Goal: Navigation & Orientation: Find specific page/section

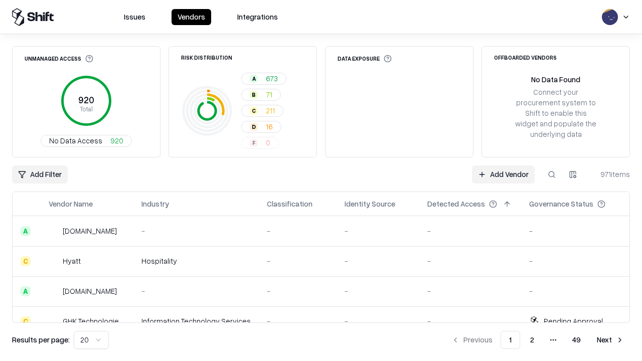
click at [91, 340] on html "Issues Vendors Integrations Unmanaged Access 920 Total No Data Access 920 Risk …" at bounding box center [321, 180] width 642 height 361
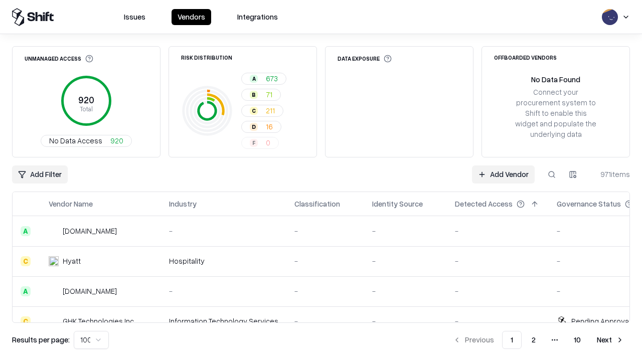
click at [610, 340] on button "Next" at bounding box center [610, 340] width 39 height 18
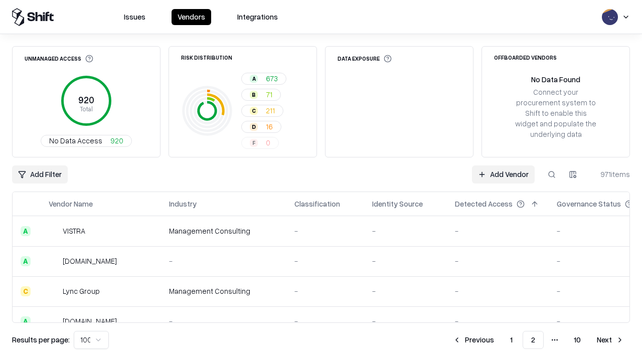
click at [610, 340] on button "Next" at bounding box center [610, 340] width 39 height 18
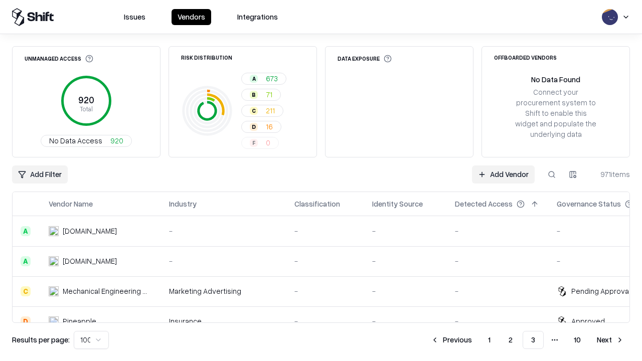
click at [610, 340] on button "Next" at bounding box center [610, 340] width 39 height 18
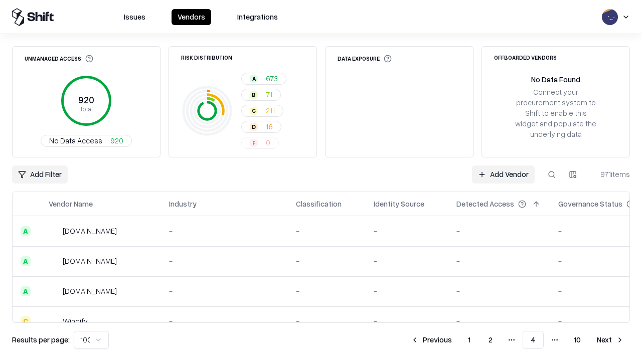
click at [610, 340] on button "Next" at bounding box center [610, 340] width 39 height 18
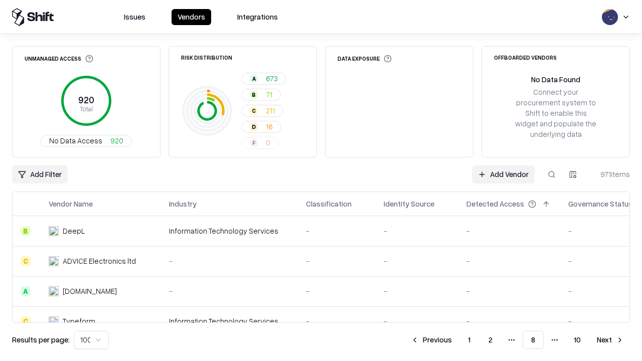
click at [610, 340] on button "Next" at bounding box center [610, 340] width 39 height 18
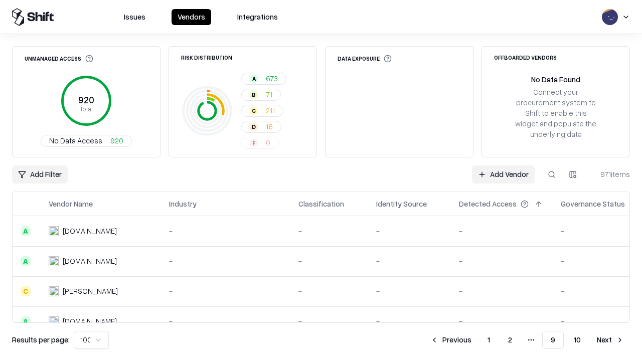
click at [610, 340] on button "Next" at bounding box center [610, 340] width 39 height 18
click at [474, 340] on button "Previous" at bounding box center [473, 340] width 53 height 18
click at [451, 340] on button "Previous" at bounding box center [450, 340] width 53 height 18
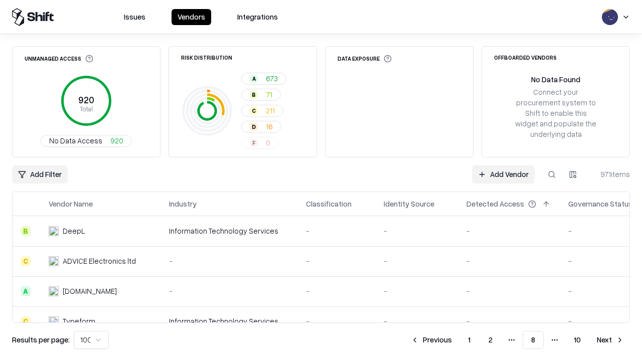
click at [431, 340] on button "Previous" at bounding box center [431, 340] width 53 height 18
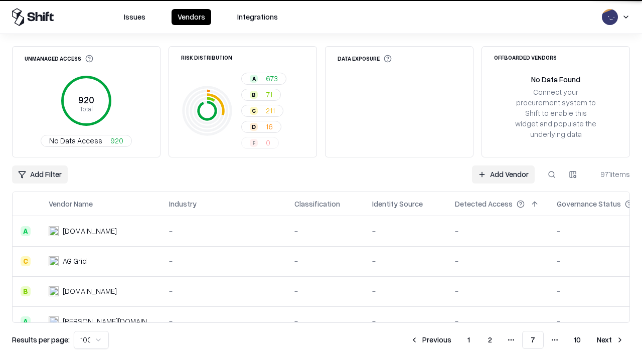
click at [431, 340] on button "Previous" at bounding box center [430, 340] width 53 height 18
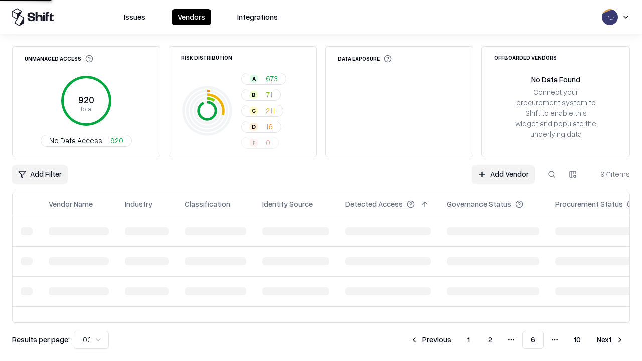
click at [431, 340] on button "Previous" at bounding box center [430, 340] width 53 height 18
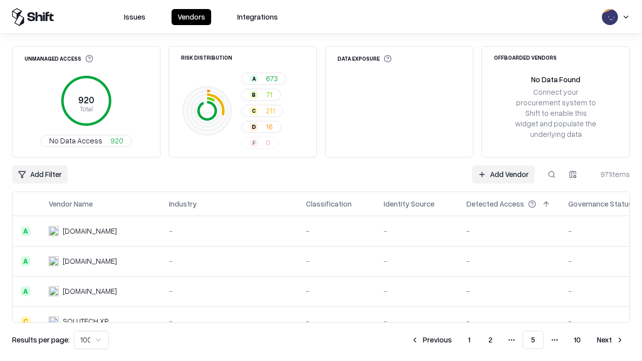
click at [431, 340] on button "Previous" at bounding box center [431, 340] width 53 height 18
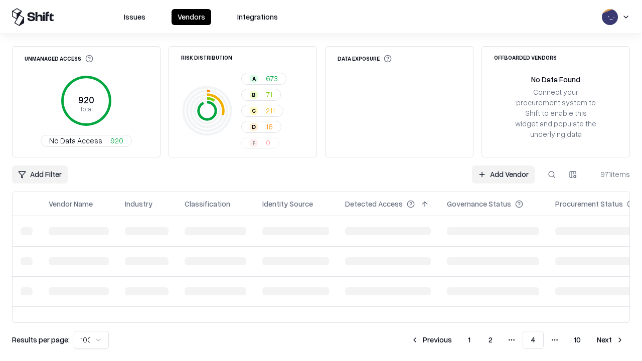
click at [431, 340] on button "Previous" at bounding box center [431, 340] width 53 height 18
